Goal: Task Accomplishment & Management: Manage account settings

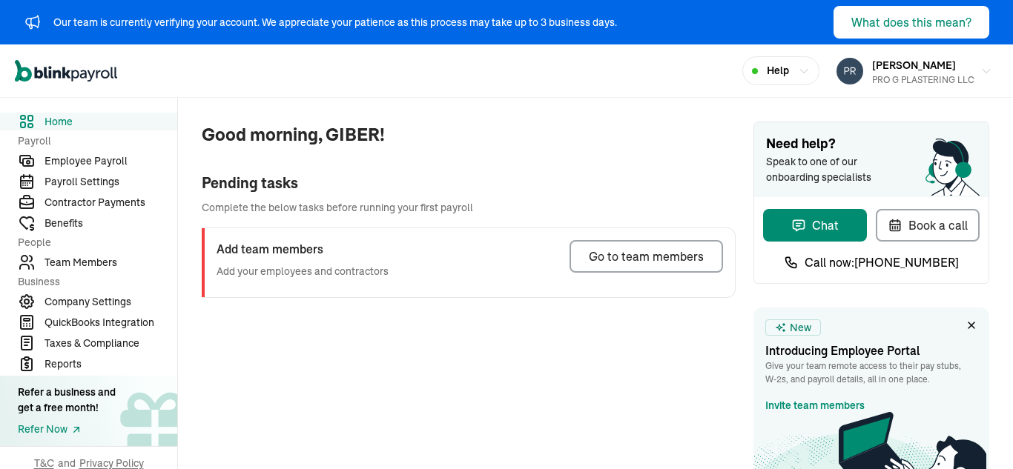
click at [67, 162] on span "Employee Payroll" at bounding box center [110, 161] width 133 height 16
click at [612, 256] on div "Go to team members" at bounding box center [646, 257] width 115 height 18
click at [886, 19] on div "What does this mean?" at bounding box center [911, 22] width 120 height 18
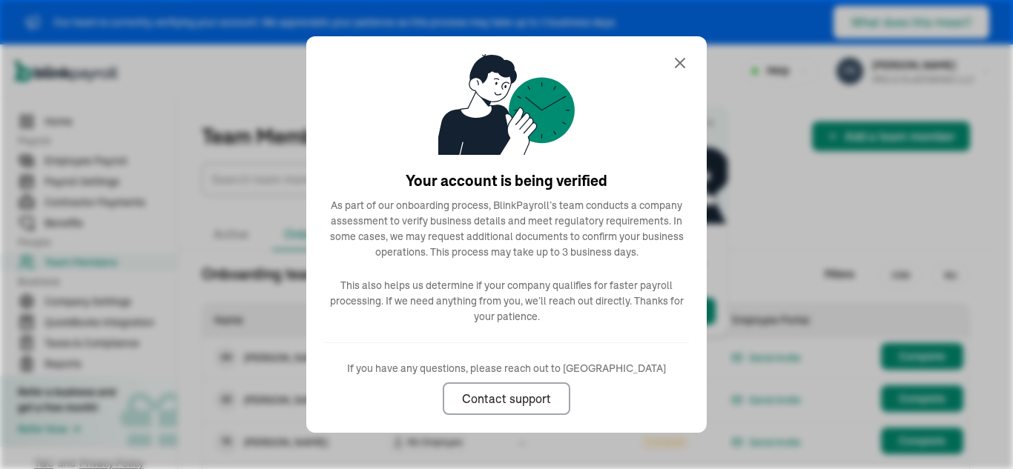
click at [680, 62] on icon at bounding box center [680, 63] width 18 height 18
click at [681, 64] on div "Open main menu Help GIBER RUIZ PRO G PLASTERING LLC" at bounding box center [506, 70] width 1013 height 53
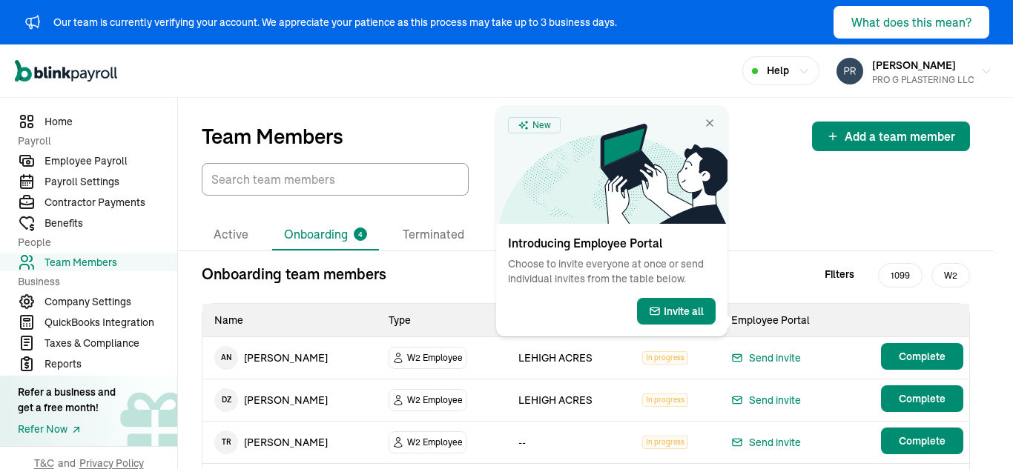
click at [993, 201] on div "Team Members Add a team member Active Onboarding 4 Terminated Onboarding team m…" at bounding box center [595, 326] width 835 height 457
click at [899, 263] on span "1099" at bounding box center [900, 275] width 44 height 24
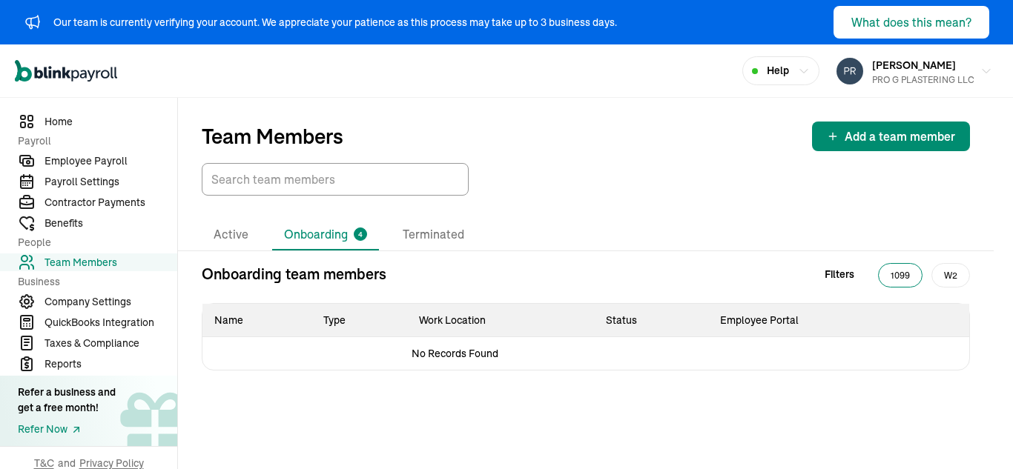
click at [239, 232] on li "Active" at bounding box center [231, 234] width 59 height 31
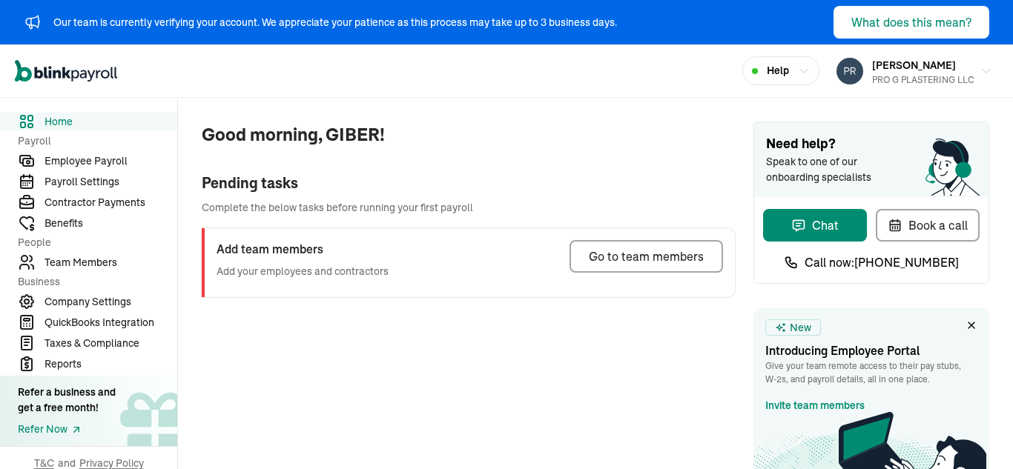
click at [67, 162] on span "Employee Payroll" at bounding box center [110, 161] width 133 height 16
click at [612, 256] on div "Go to team members" at bounding box center [646, 257] width 115 height 18
click at [886, 19] on div "What does this mean?" at bounding box center [911, 22] width 120 height 18
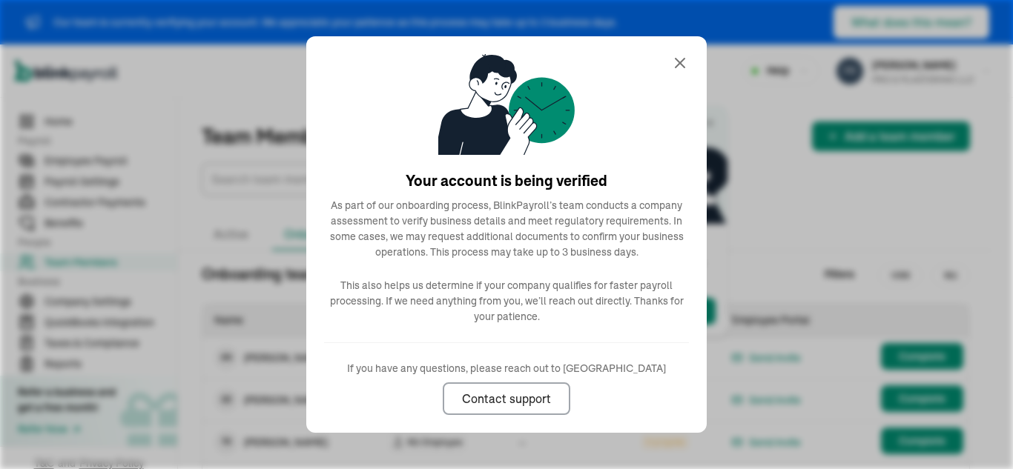
click at [680, 62] on icon at bounding box center [680, 63] width 18 height 18
click at [681, 64] on div "Open main menu Help GIBER RUIZ PRO G PLASTERING LLC" at bounding box center [506, 70] width 1013 height 53
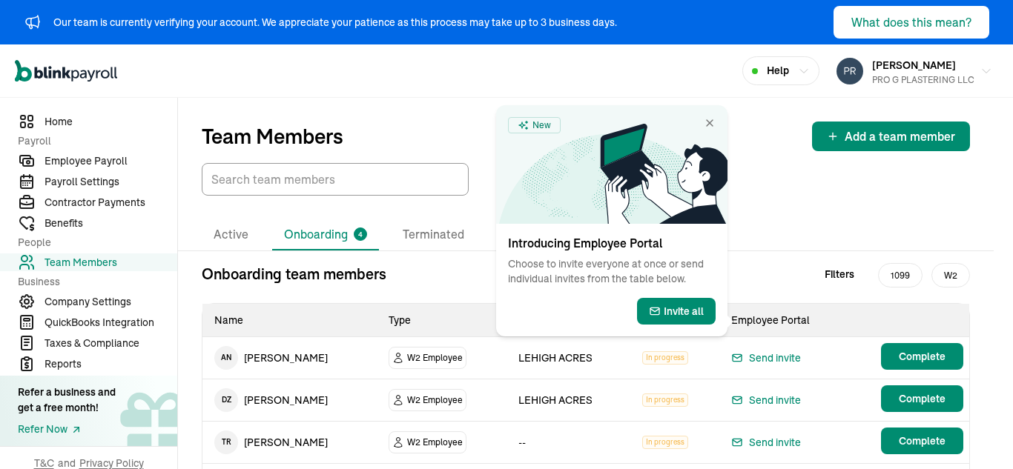
click at [993, 201] on div "Team Members Add a team member Active Onboarding 4 Terminated Onboarding team m…" at bounding box center [595, 326] width 835 height 457
click at [899, 263] on span "1099" at bounding box center [900, 275] width 44 height 24
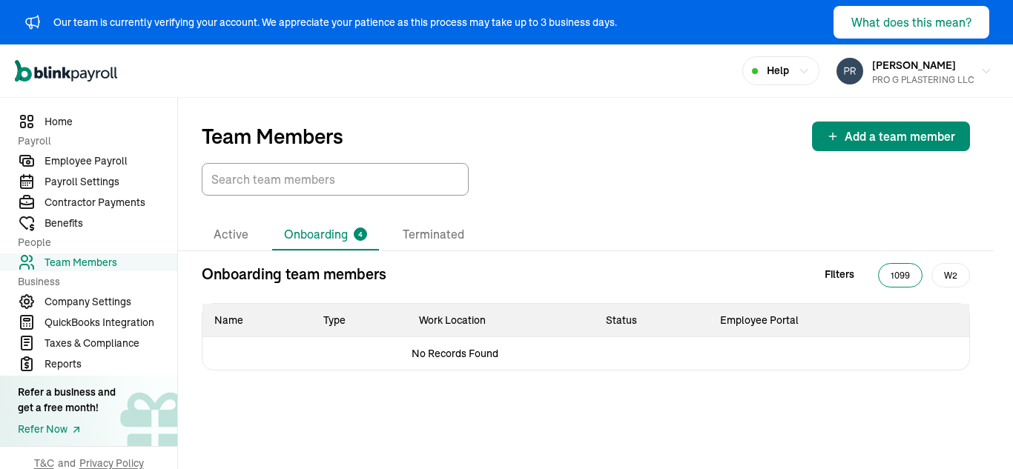
click at [239, 232] on li "Active" at bounding box center [231, 234] width 59 height 31
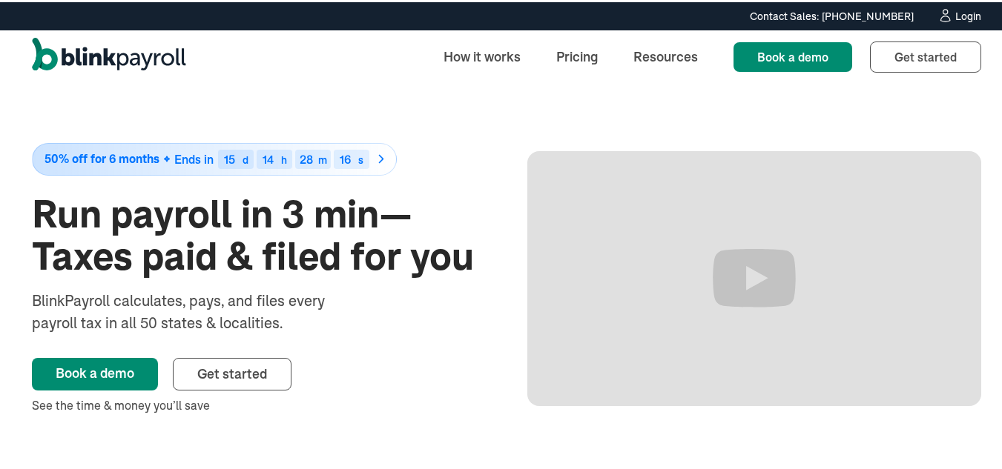
click at [969, 14] on div "Login" at bounding box center [968, 14] width 26 height 10
